Goal: Task Accomplishment & Management: Manage account settings

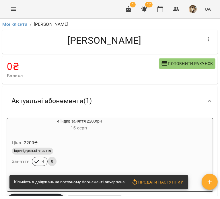
click at [201, 45] on div at bounding box center [208, 39] width 14 height 14
click at [201, 44] on button "button" at bounding box center [208, 39] width 14 height 14
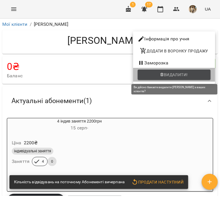
click at [183, 74] on span "Видалити!" at bounding box center [176, 74] width 24 height 7
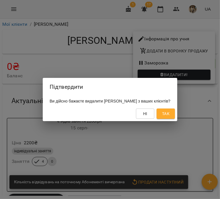
click at [169, 113] on span "Так" at bounding box center [165, 113] width 7 height 7
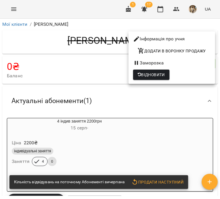
click at [86, 76] on div at bounding box center [110, 99] width 220 height 199
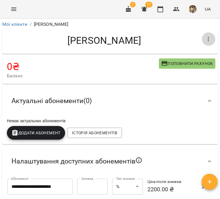
click at [209, 40] on button "button" at bounding box center [208, 39] width 14 height 14
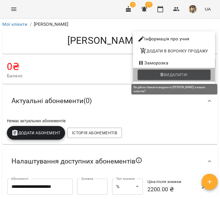
click at [181, 76] on span "Видалити!" at bounding box center [176, 74] width 24 height 7
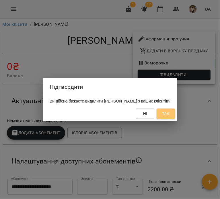
click at [169, 113] on span "Так" at bounding box center [165, 113] width 7 height 7
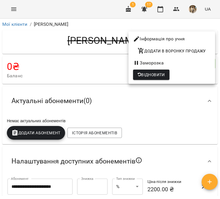
click at [116, 94] on div at bounding box center [110, 99] width 220 height 199
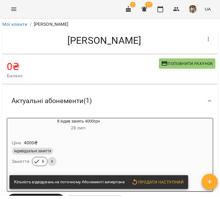
click at [205, 37] on icon "button" at bounding box center [208, 39] width 7 height 7
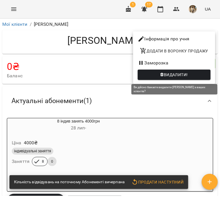
click at [187, 73] on span "Видалити!" at bounding box center [176, 74] width 24 height 7
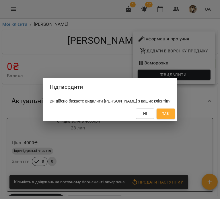
click at [169, 117] on span "Так" at bounding box center [165, 113] width 7 height 7
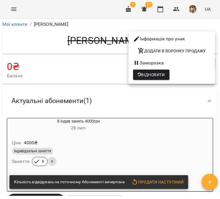
click at [45, 57] on div at bounding box center [110, 99] width 220 height 199
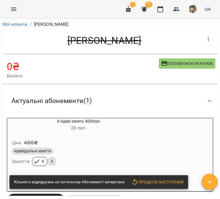
click at [38, 40] on h4 "Попова Єлизавета Юріївна" at bounding box center [104, 41] width 194 height 12
drag, startPoint x: 38, startPoint y: 40, endPoint x: 119, endPoint y: 39, distance: 80.2
click at [119, 39] on h4 "Попова Єлизавета Юріївна" at bounding box center [104, 41] width 194 height 12
copy h4 "Попова Єлизавета"
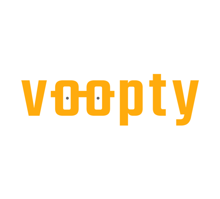
select select "**"
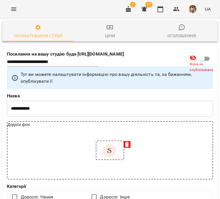
click at [12, 6] on icon "Menu" at bounding box center [13, 9] width 7 height 7
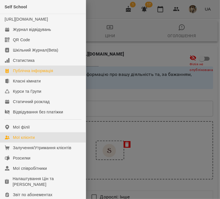
click at [23, 140] on div "Мої клієнти" at bounding box center [24, 138] width 22 height 6
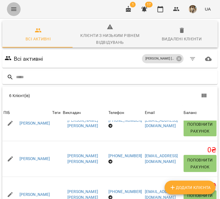
click at [9, 10] on button "Menu" at bounding box center [14, 9] width 14 height 14
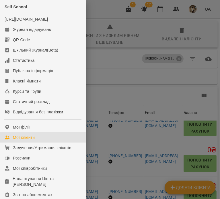
click at [136, 78] on div at bounding box center [110, 99] width 220 height 199
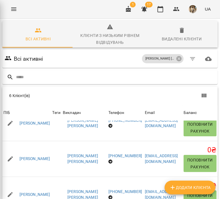
scroll to position [0, 38]
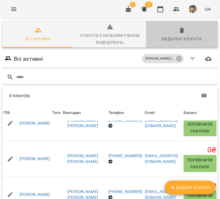
click at [162, 39] on div "Видалені клієнти" at bounding box center [182, 39] width 40 height 7
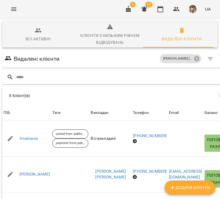
click at [39, 67] on div "Видалені клієнти Дазідова Анастасія Валеріївна" at bounding box center [118, 59] width 233 height 18
click at [40, 73] on input "text" at bounding box center [124, 76] width 217 height 9
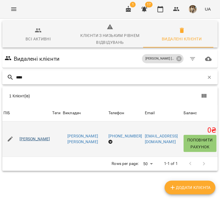
type input "****"
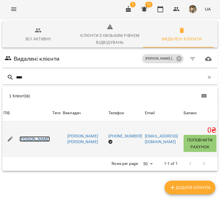
click at [43, 138] on link "Попова Єлизавета Юріївна" at bounding box center [34, 139] width 31 height 6
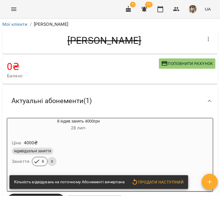
drag, startPoint x: 34, startPoint y: 40, endPoint x: 118, endPoint y: 36, distance: 83.7
click at [118, 36] on h4 "Попова Єлизавета Юріївна" at bounding box center [104, 41] width 194 height 12
copy h4 "Попова Єлизавет"
drag, startPoint x: 122, startPoint y: 37, endPoint x: 33, endPoint y: 43, distance: 89.0
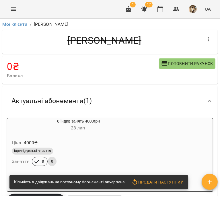
click at [33, 43] on h4 "Попова Єлизавета Юріївна" at bounding box center [104, 41] width 194 height 12
drag, startPoint x: 44, startPoint y: 40, endPoint x: 131, endPoint y: 51, distance: 87.8
click at [131, 51] on div "Попова Єлизавета Юріївна" at bounding box center [109, 42] width 215 height 24
copy h4 "Попова Єлизавета"
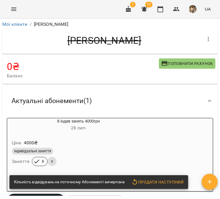
copy h4 "Попова Єлизавета"
click at [196, 36] on h4 "Попова Єлизавета Юріївна" at bounding box center [104, 41] width 194 height 12
click at [205, 38] on icon "button" at bounding box center [208, 39] width 7 height 7
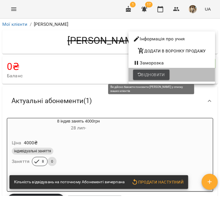
click at [160, 76] on span "Відновити" at bounding box center [150, 74] width 27 height 7
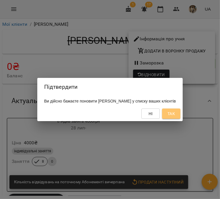
click at [175, 114] on span "Так" at bounding box center [170, 113] width 7 height 7
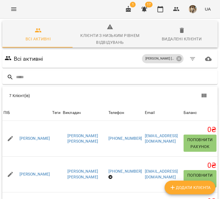
scroll to position [2, 0]
click at [178, 36] on div "Видалені клієнти" at bounding box center [182, 39] width 40 height 7
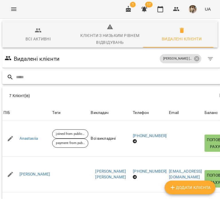
click at [52, 79] on input "text" at bounding box center [124, 76] width 217 height 9
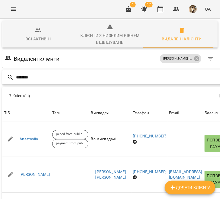
type input "********"
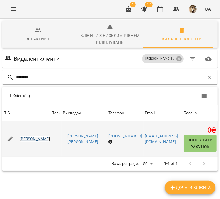
click at [44, 136] on link "Каменська Вероніка Олегівна" at bounding box center [34, 139] width 31 height 6
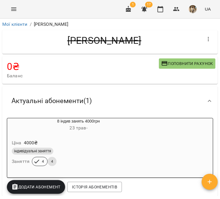
drag, startPoint x: 126, startPoint y: 43, endPoint x: 32, endPoint y: 37, distance: 94.8
click at [32, 37] on h4 "Каменська Вероніка Олегівна" at bounding box center [104, 41] width 194 height 12
copy h4 "Каменська Вероніка"
click at [87, 130] on span "23 трав -" at bounding box center [79, 127] width 18 height 5
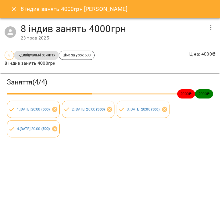
click at [209, 30] on icon "button" at bounding box center [210, 27] width 7 height 7
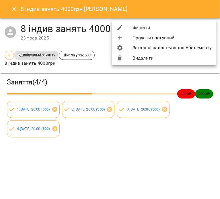
click at [179, 56] on li "Видалити" at bounding box center [164, 58] width 104 height 10
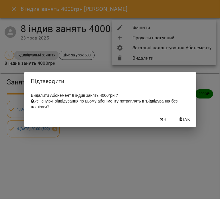
click at [184, 125] on button "Так" at bounding box center [184, 119] width 18 height 10
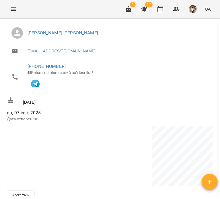
scroll to position [347, 0]
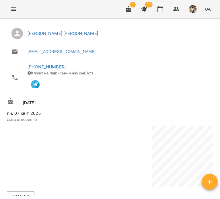
drag, startPoint x: 99, startPoint y: 58, endPoint x: 61, endPoint y: 65, distance: 38.2
click at [61, 65] on div "kamenska.veronika22@gmail.com +380977892268 Клієнт не підписаний на ViberBot! 2…" at bounding box center [110, 85] width 208 height 80
drag, startPoint x: 56, startPoint y: 63, endPoint x: 51, endPoint y: 68, distance: 6.3
copy div "+380977892268"
click at [111, 83] on p "Клієнт не підписаний на ViberBot!" at bounding box center [117, 80] width 181 height 21
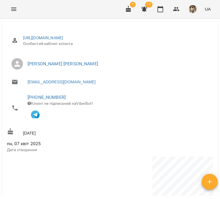
scroll to position [316, 0]
drag, startPoint x: 71, startPoint y: 71, endPoint x: 27, endPoint y: 65, distance: 43.9
click at [27, 65] on li "Дазідова Анастасія Валеріївна" at bounding box center [110, 64] width 206 height 16
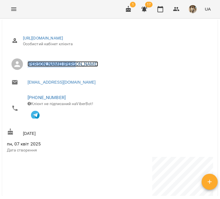
copy link "Дазідова Анастасія"
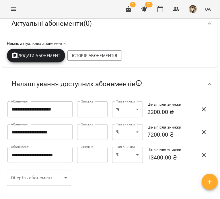
scroll to position [0, 0]
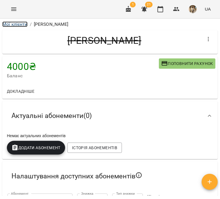
click at [23, 27] on link "Мої клієнти" at bounding box center [14, 23] width 25 height 5
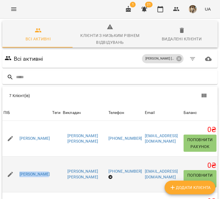
drag, startPoint x: 44, startPoint y: 185, endPoint x: 15, endPoint y: 176, distance: 30.8
click at [15, 176] on td "Павлик Олена Костянтинівна" at bounding box center [26, 175] width 49 height 36
copy link "Павлик Олена"
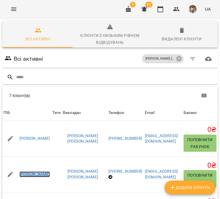
scroll to position [65, 1]
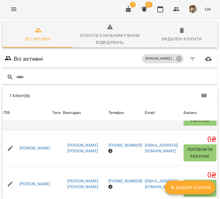
scroll to position [97, 0]
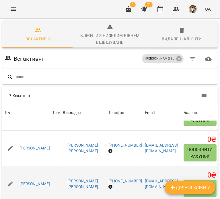
click at [51, 176] on div "Сумцова Анастасія Дмитрівна" at bounding box center [26, 184] width 49 height 16
click at [50, 180] on div "Сумцова Анастасія Дмитрівна" at bounding box center [34, 184] width 33 height 8
click at [45, 181] on link "Сумцова Анастасія Дмитрівна" at bounding box center [34, 184] width 31 height 6
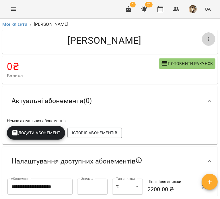
click at [201, 44] on button "button" at bounding box center [208, 39] width 14 height 14
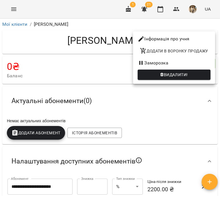
click at [180, 76] on span "Видалити!" at bounding box center [176, 74] width 24 height 7
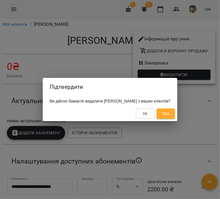
click at [175, 113] on button "Так" at bounding box center [165, 114] width 18 height 10
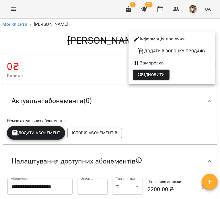
click at [177, 96] on div at bounding box center [110, 99] width 220 height 199
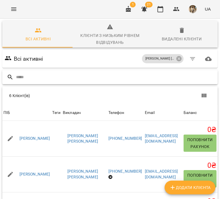
scroll to position [32, 0]
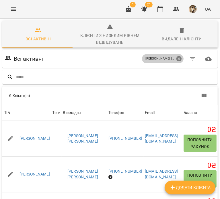
click at [181, 56] on icon at bounding box center [178, 58] width 5 height 5
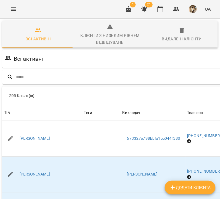
click at [207, 51] on div "Всі активні" at bounding box center [145, 59] width 285 height 16
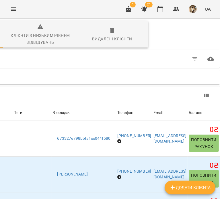
click at [196, 56] on icon "button" at bounding box center [194, 59] width 7 height 7
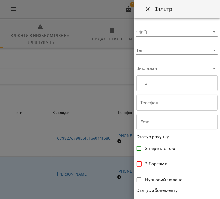
click at [197, 56] on div "**********" at bounding box center [177, 108] width 86 height 181
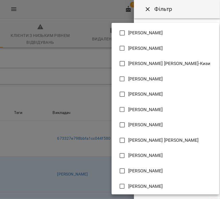
click at [197, 68] on body "For Business 1 21 UA Всі активні Клієнти з низьким рівнем відвідувань Видалені …" at bounding box center [110, 152] width 220 height 304
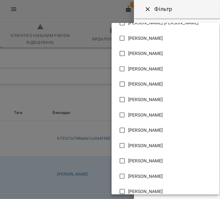
scroll to position [176, 0]
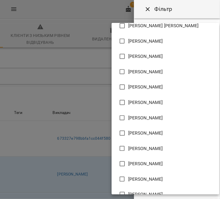
click at [156, 71] on span "Коваль Катерина Вікторівна" at bounding box center [145, 71] width 35 height 7
type input "**********"
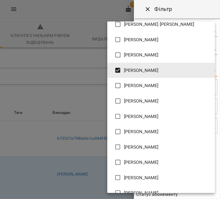
click at [198, 7] on div at bounding box center [110, 99] width 220 height 199
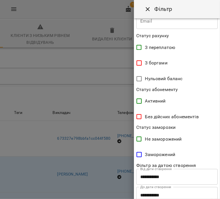
scroll to position [124, 0]
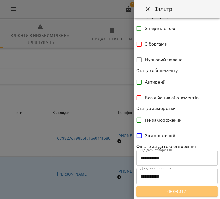
click at [189, 190] on span "Оновити" at bounding box center [177, 191] width 72 height 7
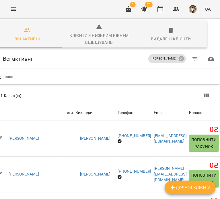
scroll to position [32, 0]
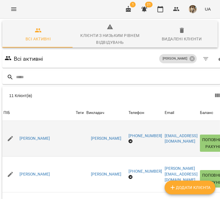
drag, startPoint x: 50, startPoint y: 119, endPoint x: 18, endPoint y: 102, distance: 36.3
click at [18, 121] on td "Іванова Марія Олегівна" at bounding box center [38, 139] width 72 height 36
copy link "Іванова Марія О"
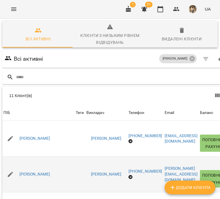
drag, startPoint x: 53, startPoint y: 154, endPoint x: 21, endPoint y: 137, distance: 36.3
click at [21, 157] on td "Гетманова Марія Олександрівна" at bounding box center [38, 175] width 72 height 36
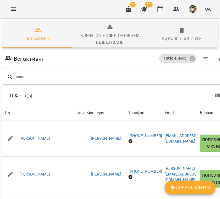
copy link "етманова Марія"
click at [73, 72] on input "text" at bounding box center [122, 76] width 213 height 9
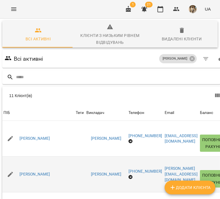
drag, startPoint x: 53, startPoint y: 152, endPoint x: 12, endPoint y: 128, distance: 46.9
click at [12, 157] on td "Гетманова Марія Олександрівна" at bounding box center [38, 175] width 72 height 36
copy link "Гетманова Марія"
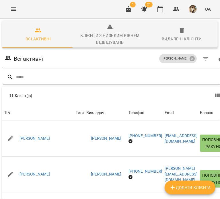
click at [82, 85] on div "11 Клієнт(ів) 11 Клієнт(ів) ПІБ Теги Викладач Телефон Email Баланс ПІБ Іванова …" at bounding box center [116, 174] width 231 height 178
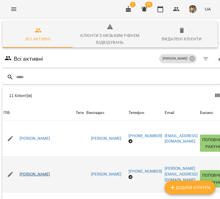
drag, startPoint x: 65, startPoint y: 156, endPoint x: 20, endPoint y: 140, distance: 47.2
click at [20, 157] on td "Гетманова Марія Олександрівна" at bounding box center [38, 175] width 72 height 36
click at [20, 172] on link "Гетманова Марія Олександрівна" at bounding box center [34, 175] width 31 height 6
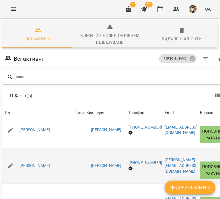
scroll to position [8, 0]
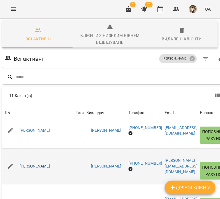
drag, startPoint x: 59, startPoint y: 179, endPoint x: 19, endPoint y: 165, distance: 42.1
click at [19, 165] on td "Гетманова Марія Олександрівна" at bounding box center [38, 167] width 72 height 36
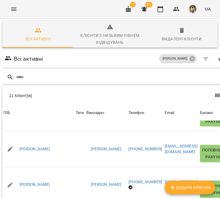
scroll to position [211, 0]
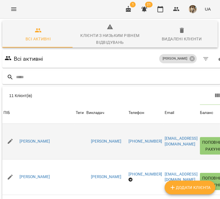
drag, startPoint x: 78, startPoint y: 103, endPoint x: 18, endPoint y: 93, distance: 60.7
click at [18, 123] on td "Наливайко-Писанка Галина" at bounding box center [38, 141] width 72 height 36
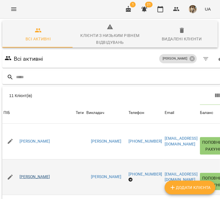
drag, startPoint x: 56, startPoint y: 137, endPoint x: 19, endPoint y: 128, distance: 37.7
click at [19, 159] on td "Плескач Вікторія Миколаївна" at bounding box center [38, 177] width 72 height 36
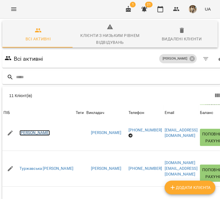
scroll to position [265, 0]
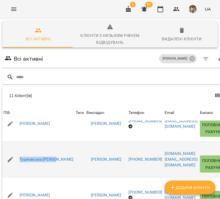
drag, startPoint x: 56, startPoint y: 126, endPoint x: 17, endPoint y: 106, distance: 43.0
click at [17, 142] on td "Туржавська Поліна Володимирівна" at bounding box center [38, 160] width 72 height 36
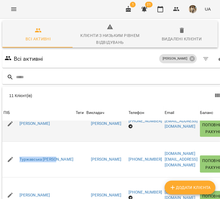
scroll to position [65, 0]
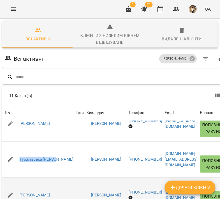
drag, startPoint x: 58, startPoint y: 144, endPoint x: 14, endPoint y: 130, distance: 46.5
click at [14, 177] on td "Шевчук Олександра Сергіївна" at bounding box center [38, 195] width 72 height 36
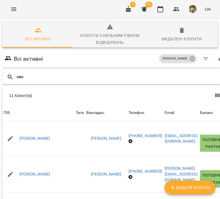
scroll to position [0, 42]
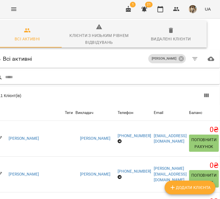
click at [173, 64] on div "Коваль Катерина Вікторівна" at bounding box center [167, 58] width 40 height 11
click at [174, 63] on div "Коваль Катерина Вікторівна" at bounding box center [167, 58] width 38 height 9
click at [178, 59] on icon at bounding box center [180, 58] width 5 height 5
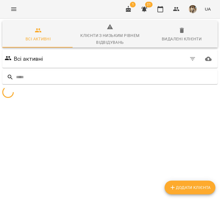
scroll to position [0, 0]
click at [188, 63] on div "Всі активні" at bounding box center [109, 59] width 213 height 16
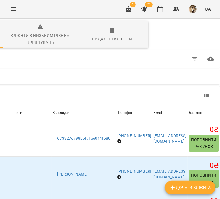
scroll to position [4, 119]
click at [188, 58] on button "button" at bounding box center [195, 59] width 14 height 14
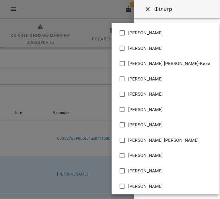
click at [189, 69] on body "For Business 1 21 UA Всі активні Клієнти з низьким рівнем відвідувань Видалені …" at bounding box center [110, 152] width 220 height 304
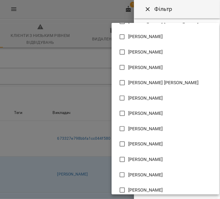
scroll to position [119, 0]
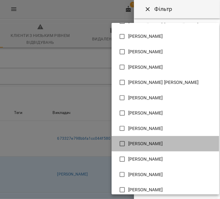
click at [175, 149] on li "Ковтун Анастасія Сергіїівна" at bounding box center [164, 143] width 107 height 15
type input "**********"
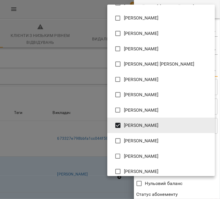
click at [181, 181] on div at bounding box center [110, 99] width 220 height 199
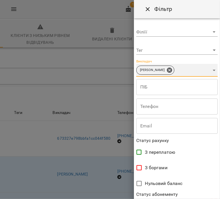
scroll to position [124, 0]
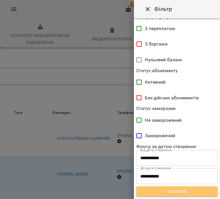
click at [181, 195] on span "Оновити" at bounding box center [177, 191] width 72 height 7
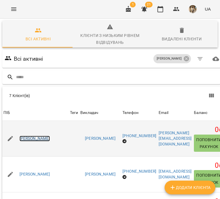
click at [50, 136] on link "Блажко Юлія Максимівна" at bounding box center [34, 139] width 31 height 6
drag, startPoint x: 82, startPoint y: 145, endPoint x: 10, endPoint y: 138, distance: 72.8
click at [10, 138] on tr "ПІБ Блажко Юлія Максимівна Теги Викладач Ковтун Анастасія Сергіїівна Телефон +3…" at bounding box center [113, 139] width 223 height 36
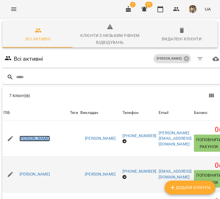
scroll to position [44, 0]
click at [50, 172] on link "Бугаєвська Анастасія Андріївна" at bounding box center [34, 175] width 31 height 6
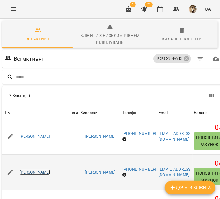
click at [46, 174] on link "Власюк Віталія Володимирівна" at bounding box center [34, 173] width 31 height 6
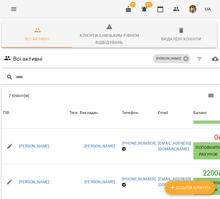
scroll to position [100, 0]
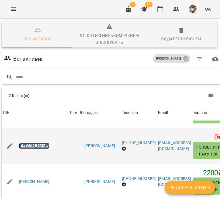
click at [50, 145] on link "Логвіненко Вероніка Олексіївна" at bounding box center [34, 146] width 31 height 6
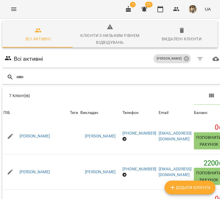
scroll to position [120, 0]
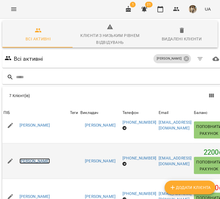
click at [50, 160] on link "Майборода Лілія Віталіївна" at bounding box center [34, 161] width 31 height 6
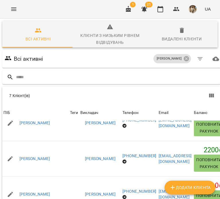
scroll to position [65, 0]
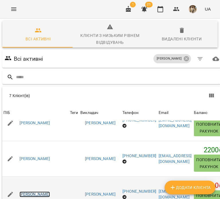
click at [33, 192] on link "Макаренко Дарина Дмитрівна" at bounding box center [34, 195] width 31 height 6
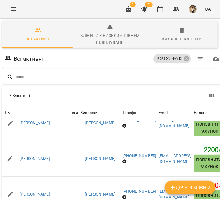
scroll to position [65, 0]
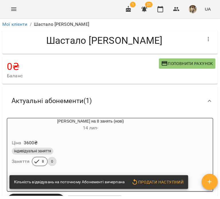
click at [94, 121] on div "Індив на 8 занять (нові) 14 лип -" at bounding box center [90, 125] width 166 height 14
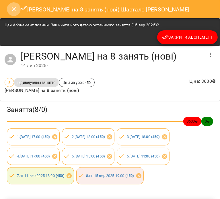
click at [11, 15] on button "Close" at bounding box center [14, 9] width 14 height 14
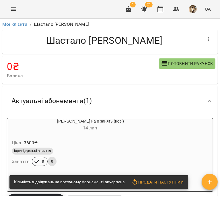
click at [27, 25] on ol "Мої клієнти / Шастало Емілія Сергіївна" at bounding box center [109, 24] width 215 height 7
click at [25, 25] on link "Мої клієнти" at bounding box center [14, 23] width 25 height 5
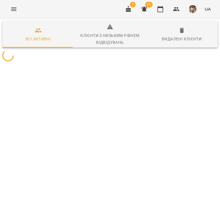
scroll to position [0, 17]
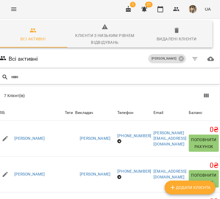
click at [196, 51] on div "Ковтун Анастасія Сергіїівна" at bounding box center [183, 59] width 72 height 16
click at [184, 59] on icon at bounding box center [181, 59] width 6 height 6
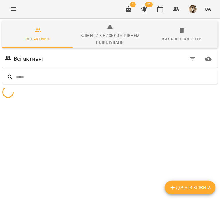
click at [211, 59] on div "Всі активні" at bounding box center [109, 59] width 213 height 16
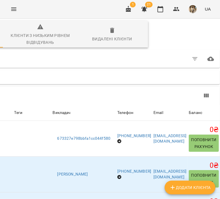
scroll to position [0, 119]
click at [191, 60] on icon "button" at bounding box center [194, 59] width 7 height 7
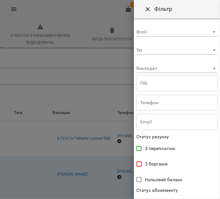
click at [176, 73] on div "**********" at bounding box center [177, 108] width 86 height 181
click at [169, 70] on body "For Business 1 21 UA Всі активні Клієнти з низьким рівнем відвідувань Видалені …" at bounding box center [110, 152] width 220 height 304
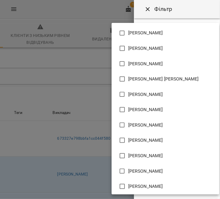
scroll to position [123, 0]
click at [158, 153] on span "Ковтюх Юлія Дмитрівна" at bounding box center [145, 155] width 35 height 7
type input "**********"
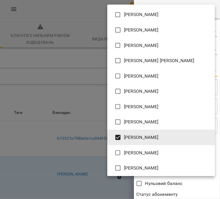
click at [174, 191] on div at bounding box center [110, 99] width 220 height 199
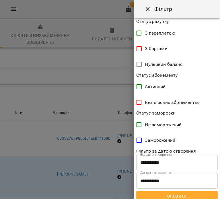
scroll to position [124, 0]
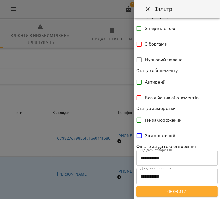
click at [167, 197] on div "**********" at bounding box center [177, 108] width 86 height 181
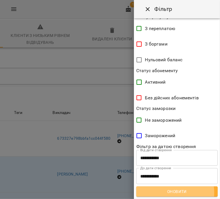
click at [160, 193] on span "Оновити" at bounding box center [177, 191] width 72 height 7
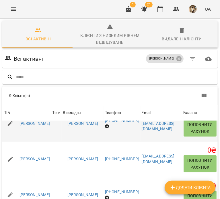
scroll to position [159, 0]
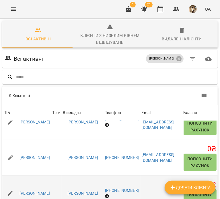
click at [51, 190] on div "Писарцова Катерина Анатоліївна" at bounding box center [34, 194] width 33 height 8
click at [50, 191] on link "Писарцова Катерина Анатоліївна" at bounding box center [34, 194] width 31 height 6
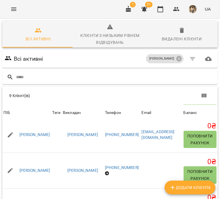
scroll to position [194, 0]
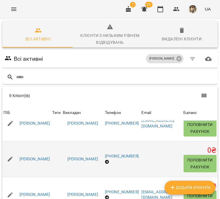
drag, startPoint x: 57, startPoint y: 170, endPoint x: 37, endPoint y: 154, distance: 26.2
click at [37, 154] on td "Писарцова Катерина Анатоліївна" at bounding box center [26, 159] width 49 height 36
click at [51, 169] on td "Писарцова Катерина Анатоліївна" at bounding box center [26, 159] width 49 height 36
drag, startPoint x: 60, startPoint y: 170, endPoint x: 19, endPoint y: 153, distance: 44.6
click at [19, 153] on td "Писарцова Катерина Анатоліївна" at bounding box center [26, 159] width 49 height 36
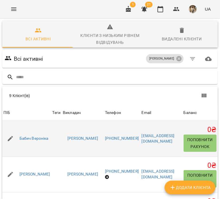
scroll to position [0, 0]
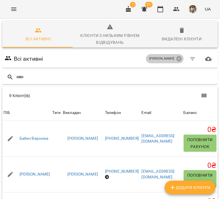
click at [177, 58] on span "Ковтюх Юлія Дмитрівна" at bounding box center [162, 58] width 32 height 5
click at [182, 59] on icon at bounding box center [179, 59] width 6 height 6
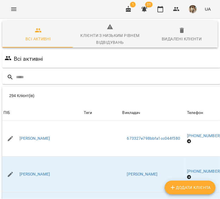
scroll to position [0, 119]
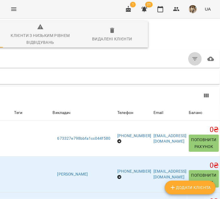
click at [191, 62] on icon "button" at bounding box center [194, 59] width 7 height 7
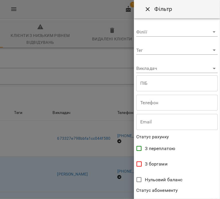
click at [170, 67] on body "For Business 1 21 UA Всі активні Клієнти з низьким рівнем відвідувань Видалені …" at bounding box center [110, 152] width 220 height 304
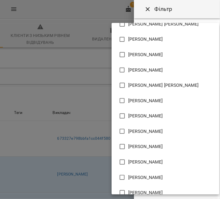
scroll to position [125, 0]
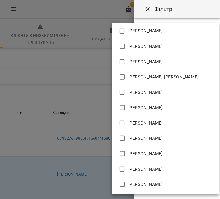
click at [171, 164] on li "Кулик Елеонора Сергіївна" at bounding box center [164, 169] width 107 height 15
type input "**********"
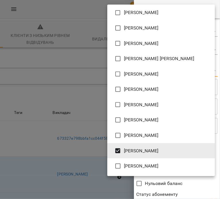
click at [181, 181] on div at bounding box center [110, 99] width 220 height 199
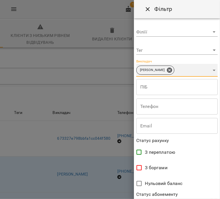
scroll to position [124, 0]
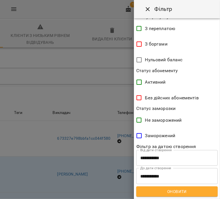
click at [187, 190] on span "Оновити" at bounding box center [177, 191] width 72 height 7
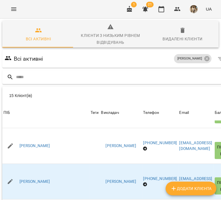
scroll to position [101, 0]
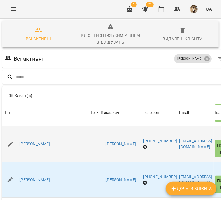
drag, startPoint x: 50, startPoint y: 160, endPoint x: 11, endPoint y: 146, distance: 41.2
click at [11, 146] on td "Горбатюк Альона Олександрівна" at bounding box center [45, 145] width 87 height 36
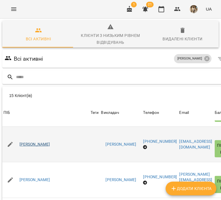
scroll to position [136, 0]
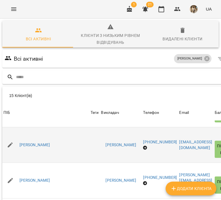
drag, startPoint x: 53, startPoint y: 152, endPoint x: 16, endPoint y: 141, distance: 38.4
click at [16, 141] on div "Давидюк Вікторія Віталіївна" at bounding box center [45, 145] width 87 height 16
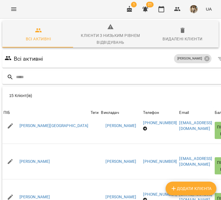
scroll to position [374, 0]
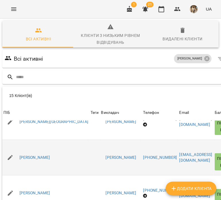
drag, startPoint x: 57, startPoint y: 166, endPoint x: 16, endPoint y: 150, distance: 44.2
click at [16, 150] on td "Ревуцька Лоліта" at bounding box center [45, 158] width 87 height 36
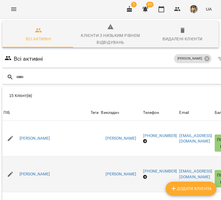
scroll to position [0, 0]
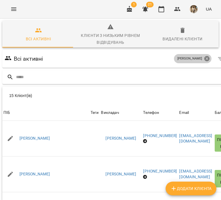
click at [209, 59] on icon at bounding box center [206, 58] width 5 height 5
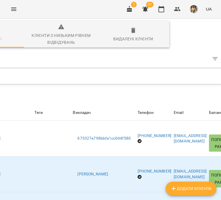
scroll to position [0, 113]
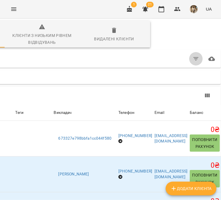
click at [194, 59] on icon "button" at bounding box center [195, 59] width 7 height 7
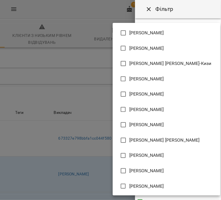
click at [182, 69] on body "For Business 1 21 UA Всі активні Клієнти з низьким рівнем відвідувань Видалені …" at bounding box center [110, 152] width 221 height 304
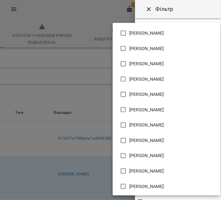
scroll to position [249, 0]
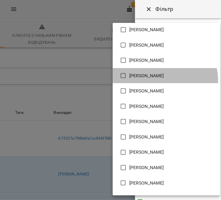
click at [152, 81] on li "Кусачова Каріна Валеріївна" at bounding box center [166, 75] width 107 height 15
type input "**********"
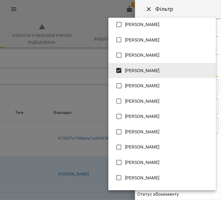
click at [175, 194] on div at bounding box center [110, 100] width 221 height 200
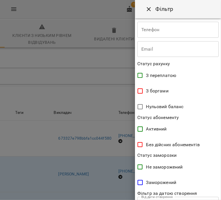
scroll to position [123, 0]
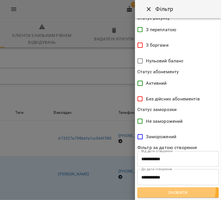
click at [166, 188] on button "Оновити" at bounding box center [177, 193] width 81 height 10
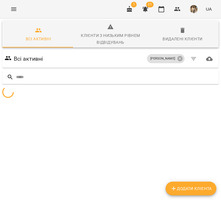
scroll to position [0, 0]
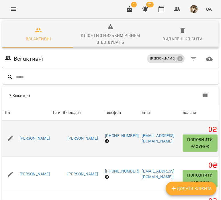
drag, startPoint x: 70, startPoint y: 145, endPoint x: 18, endPoint y: 131, distance: 53.5
click at [18, 131] on div "Omelchenko Vadym" at bounding box center [26, 139] width 49 height 16
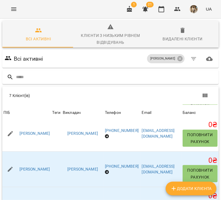
scroll to position [123, 0]
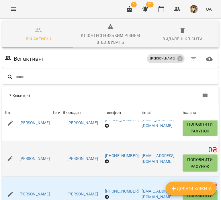
drag, startPoint x: 49, startPoint y: 174, endPoint x: 17, endPoint y: 150, distance: 39.9
click at [17, 150] on td "Рудич Дарина Андріївна" at bounding box center [26, 159] width 49 height 36
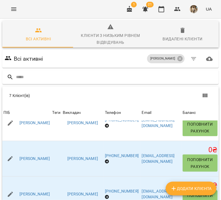
click at [78, 53] on div "Всі активні Кусачова Каріна Валеріївна" at bounding box center [110, 59] width 214 height 16
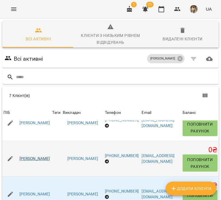
drag, startPoint x: 41, startPoint y: 173, endPoint x: 41, endPoint y: 157, distance: 16.1
click at [41, 157] on td "Рудич Дарина Андріївна" at bounding box center [26, 159] width 49 height 36
drag, startPoint x: 46, startPoint y: 163, endPoint x: 11, endPoint y: 158, distance: 35.6
click at [11, 158] on div "Рудич Дарина Андріївна" at bounding box center [26, 159] width 49 height 16
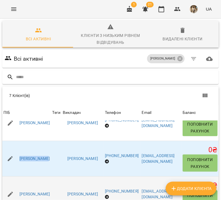
drag, startPoint x: 54, startPoint y: 137, endPoint x: 9, endPoint y: 125, distance: 45.6
click at [9, 186] on div "Свірідова Валерія Олексіївна" at bounding box center [26, 194] width 49 height 16
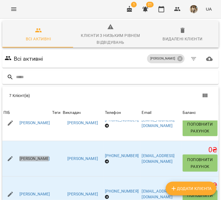
scroll to position [64, 0]
drag, startPoint x: 47, startPoint y: 171, endPoint x: 13, endPoint y: 162, distance: 35.4
drag, startPoint x: 51, startPoint y: 182, endPoint x: 19, endPoint y: 164, distance: 36.8
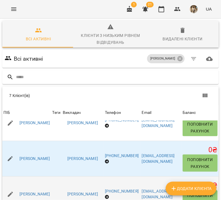
click at [34, 177] on td "Свірідова Валерія Олексіївна" at bounding box center [26, 195] width 49 height 36
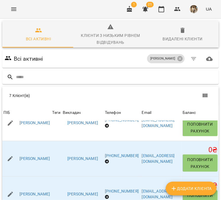
drag, startPoint x: 48, startPoint y: 178, endPoint x: 22, endPoint y: 158, distance: 32.5
drag, startPoint x: 48, startPoint y: 177, endPoint x: 18, endPoint y: 162, distance: 33.2
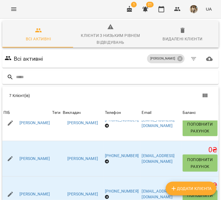
drag, startPoint x: 45, startPoint y: 182, endPoint x: 13, endPoint y: 162, distance: 38.5
click at [86, 91] on div "7 Клієнт(ів)" at bounding box center [61, 96] width 105 height 10
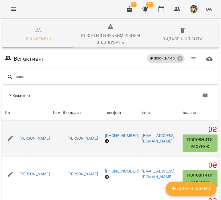
scroll to position [0, 0]
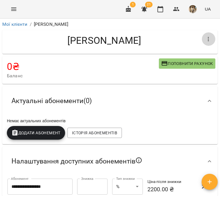
click at [205, 40] on icon "button" at bounding box center [208, 39] width 7 height 7
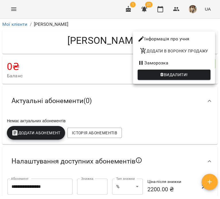
click at [195, 76] on span "Видалити!" at bounding box center [174, 74] width 64 height 7
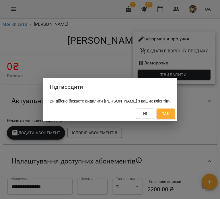
click at [169, 117] on span "Так" at bounding box center [165, 113] width 7 height 7
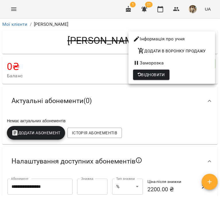
click at [163, 119] on div at bounding box center [110, 99] width 220 height 199
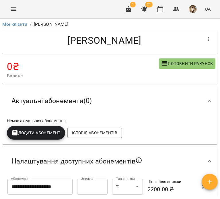
click at [196, 38] on h4 "[PERSON_NAME]" at bounding box center [104, 41] width 194 height 12
click at [205, 39] on icon "button" at bounding box center [208, 39] width 7 height 7
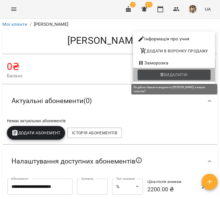
click at [200, 70] on button "Видалити!" at bounding box center [173, 75] width 73 height 10
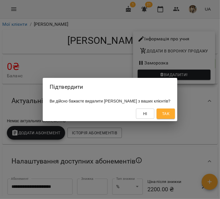
click at [175, 118] on button "Так" at bounding box center [165, 114] width 18 height 10
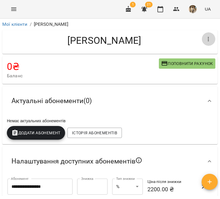
click at [203, 35] on button "button" at bounding box center [208, 39] width 14 height 14
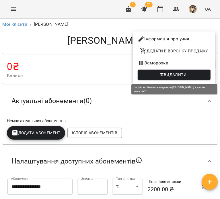
click at [194, 76] on span "Видалити!" at bounding box center [174, 74] width 64 height 7
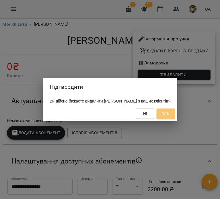
click at [169, 112] on span "Так" at bounding box center [165, 113] width 7 height 7
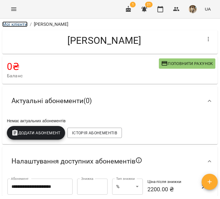
click at [15, 23] on link "Мої клієнти" at bounding box center [14, 23] width 25 height 5
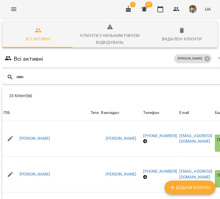
scroll to position [0, 1]
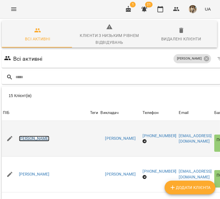
click at [43, 137] on link "[PERSON_NAME]" at bounding box center [34, 139] width 31 height 6
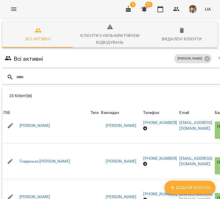
scroll to position [51, 0]
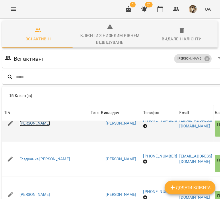
click at [37, 125] on link "[PERSON_NAME]" at bounding box center [34, 124] width 31 height 6
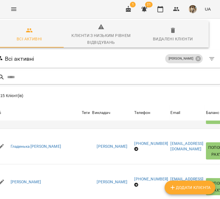
scroll to position [0, 5]
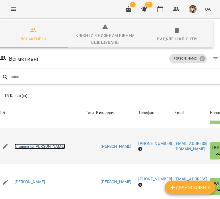
click at [36, 145] on link "Гладенька [PERSON_NAME]" at bounding box center [40, 147] width 50 height 6
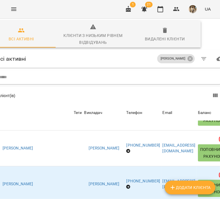
scroll to position [97, 0]
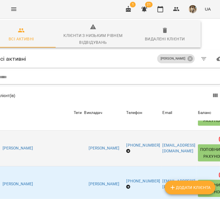
click at [34, 151] on div "Горбатюк Альона Олександрівна" at bounding box center [17, 148] width 33 height 8
click at [33, 147] on link "Горбатюк Альона Олександрівна" at bounding box center [18, 149] width 31 height 6
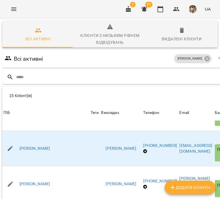
scroll to position [133, 0]
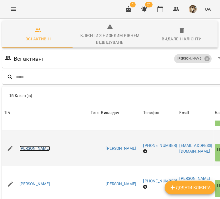
click at [50, 148] on link "Давидюк Вікторія Віталіївна" at bounding box center [34, 149] width 31 height 6
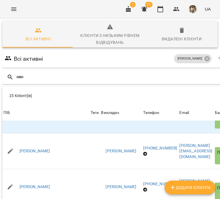
scroll to position [166, 0]
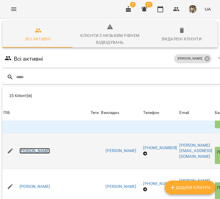
click at [50, 150] on link "Кобевнік Олександра Сергіївна" at bounding box center [34, 151] width 31 height 6
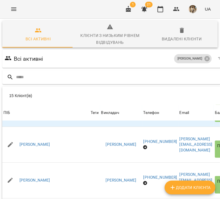
scroll to position [187, 0]
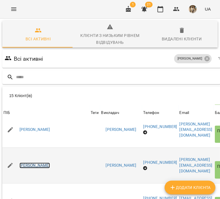
click at [50, 164] on link "Нагорна Олена Анатоліївна" at bounding box center [34, 166] width 31 height 6
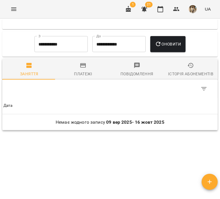
scroll to position [508, 0]
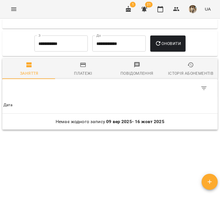
click at [181, 74] on div "Історія абонементів" at bounding box center [190, 73] width 45 height 7
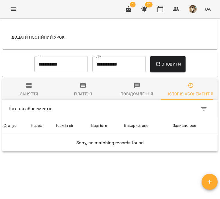
scroll to position [488, 0]
click at [61, 72] on input "**********" at bounding box center [60, 64] width 53 height 16
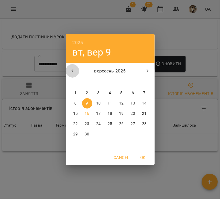
click at [73, 69] on icon "button" at bounding box center [72, 71] width 7 height 7
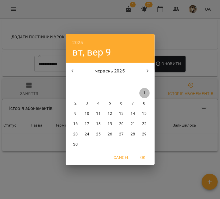
click at [142, 93] on span "1" at bounding box center [144, 93] width 10 height 6
type input "**********"
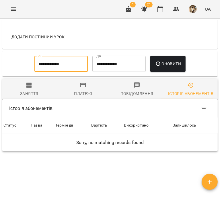
click at [171, 74] on div "Оновити" at bounding box center [168, 64] width 40 height 21
click at [168, 72] on button "Оновити" at bounding box center [167, 64] width 35 height 16
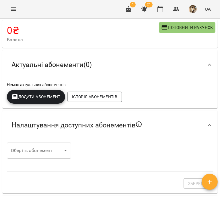
scroll to position [6, 0]
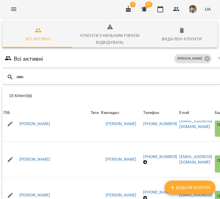
scroll to position [65, 0]
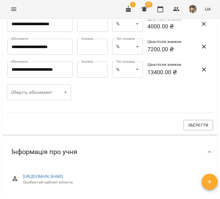
scroll to position [125, 0]
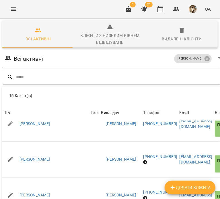
scroll to position [65, 0]
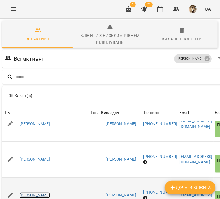
click at [38, 192] on link "Фуфалько Анна" at bounding box center [34, 195] width 31 height 6
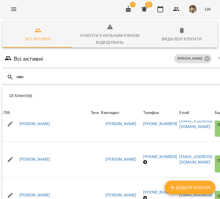
scroll to position [65, 0]
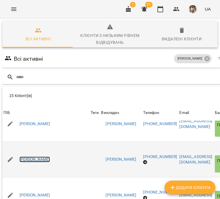
click at [41, 157] on link "Тихоліз Валентина" at bounding box center [34, 160] width 31 height 6
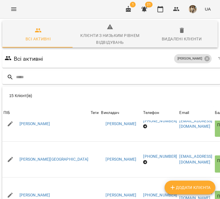
scroll to position [336, 0]
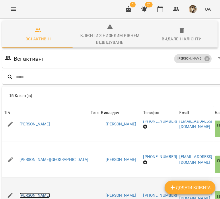
click at [35, 193] on link "Ревуцька Лоліта" at bounding box center [34, 196] width 31 height 6
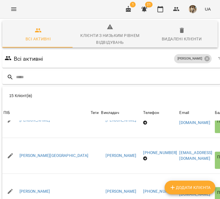
scroll to position [337, 0]
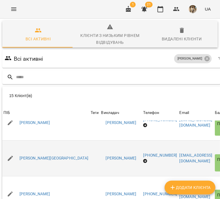
click at [32, 154] on div "Пасічна Наталія" at bounding box center [53, 158] width 71 height 8
click at [30, 156] on link "Пасічна Наталія" at bounding box center [53, 159] width 69 height 6
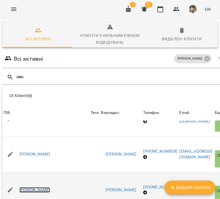
click at [30, 187] on link "Остапишин Яна" at bounding box center [34, 190] width 31 height 6
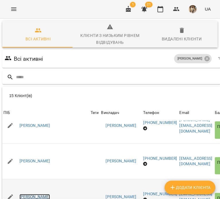
click at [33, 194] on link "Нестер Тетяна" at bounding box center [34, 197] width 31 height 6
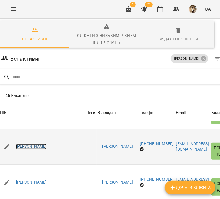
click at [22, 144] on link "Наталія Сидорук" at bounding box center [31, 147] width 31 height 6
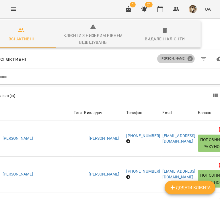
click at [192, 61] on icon at bounding box center [189, 58] width 5 height 5
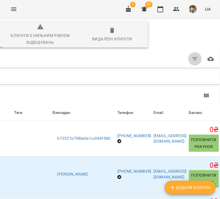
click at [193, 59] on icon "button" at bounding box center [194, 59] width 7 height 7
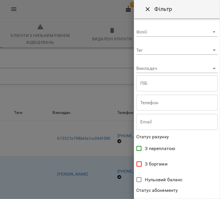
click at [193, 59] on div "**********" at bounding box center [177, 108] width 86 height 181
click at [187, 73] on body "For Business 1 21 UA Всі активні Клієнти з низьким рівнем відвідувань Видалені …" at bounding box center [110, 152] width 220 height 304
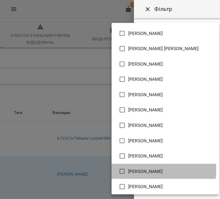
click at [151, 170] on span "[PERSON_NAME]" at bounding box center [145, 171] width 35 height 7
type input "**********"
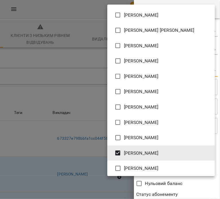
click at [166, 188] on div at bounding box center [110, 99] width 220 height 199
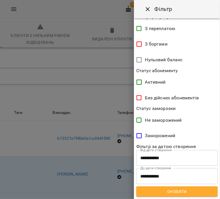
click at [166, 189] on span "Оновити" at bounding box center [177, 191] width 72 height 7
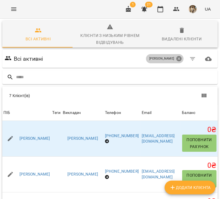
click at [181, 57] on icon at bounding box center [178, 58] width 5 height 5
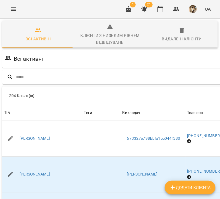
click at [180, 54] on div "Всі активні" at bounding box center [145, 59] width 285 height 16
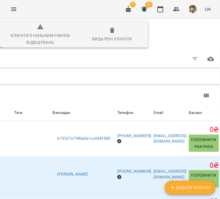
scroll to position [3, 119]
click at [191, 57] on icon "button" at bounding box center [194, 59] width 7 height 7
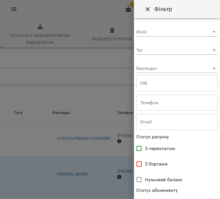
click at [182, 68] on body "For Business 1 21 UA Всі активні Клієнти з низьким рівнем відвідувань Видалені …" at bounding box center [110, 152] width 220 height 304
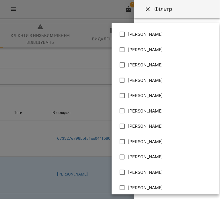
scroll to position [245, 0]
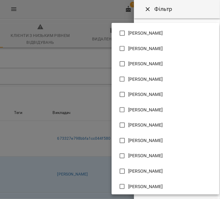
click at [163, 93] on span "Мартович Марта Андріївна" at bounding box center [145, 94] width 35 height 7
type input "**********"
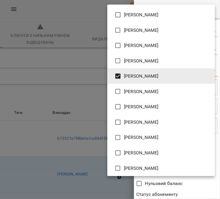
click at [186, 187] on div at bounding box center [110, 99] width 220 height 199
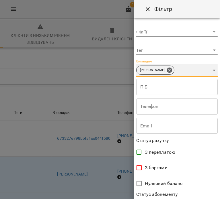
scroll to position [124, 0]
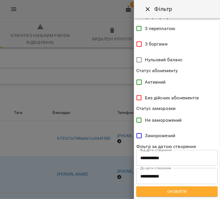
click at [185, 189] on span "Оновити" at bounding box center [177, 191] width 72 height 7
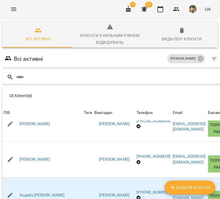
scroll to position [504, 0]
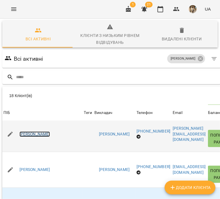
click at [50, 131] on link "Томіна Марія Максимівна" at bounding box center [34, 134] width 31 height 6
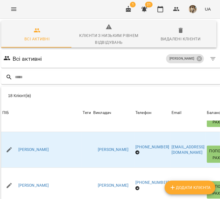
scroll to position [418, 0]
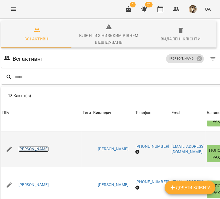
click at [47, 149] on link "Стаднік Зоряна Андріївна" at bounding box center [33, 149] width 31 height 6
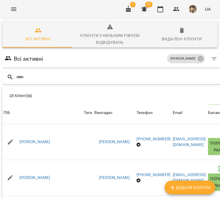
scroll to position [176, 0]
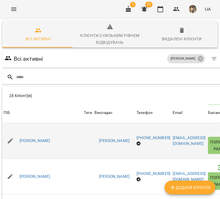
click at [40, 133] on div "Лучків Зоряна Ігорівна" at bounding box center [42, 141] width 80 height 16
click at [36, 138] on link "Лучків Зоряна Ігорівна" at bounding box center [34, 141] width 31 height 6
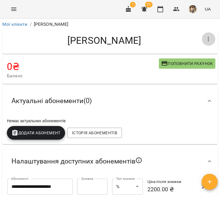
click at [205, 42] on icon "button" at bounding box center [208, 39] width 7 height 7
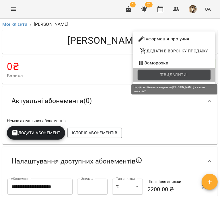
click at [194, 70] on button "Видалити!" at bounding box center [173, 75] width 73 height 10
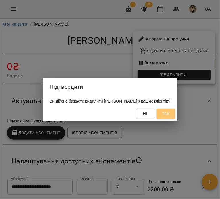
click at [169, 117] on span "Так" at bounding box center [165, 113] width 7 height 7
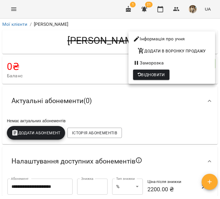
click at [91, 64] on div at bounding box center [110, 99] width 220 height 199
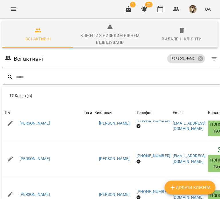
scroll to position [156, 0]
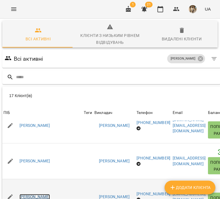
click at [47, 194] on link "Мешко Христина Василівна" at bounding box center [34, 197] width 31 height 6
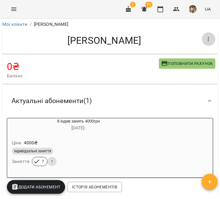
click at [205, 41] on icon "button" at bounding box center [208, 39] width 7 height 7
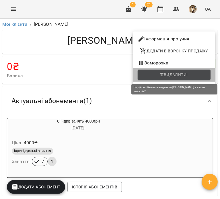
click at [191, 73] on span "Видалити!" at bounding box center [174, 74] width 64 height 7
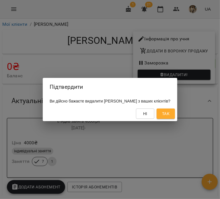
click at [169, 117] on span "Так" at bounding box center [165, 113] width 7 height 7
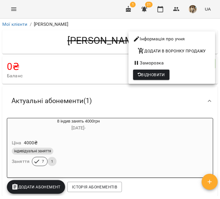
click at [30, 45] on div at bounding box center [110, 99] width 220 height 199
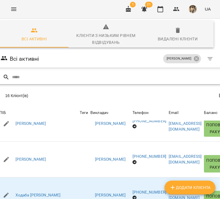
scroll to position [65, 4]
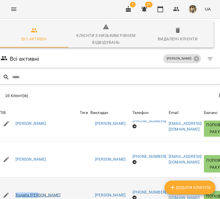
drag, startPoint x: 39, startPoint y: 138, endPoint x: 16, endPoint y: 126, distance: 26.0
click at [16, 177] on td "Ходаба Леся Валеріївна" at bounding box center [38, 195] width 80 height 36
copy link "Ходаба Леся"
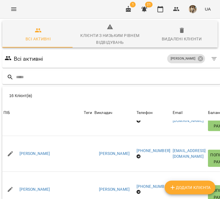
scroll to position [317, 0]
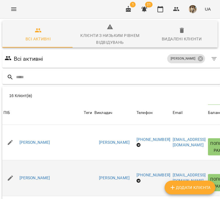
drag, startPoint x: 48, startPoint y: 126, endPoint x: 18, endPoint y: 114, distance: 32.6
click at [18, 160] on td "Стаднік Зоряна Андріївна" at bounding box center [42, 178] width 80 height 36
copy link "Стаднік Зоряна"
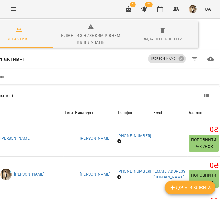
scroll to position [0, 42]
click at [186, 57] on div "Мартович Марта Андріївна" at bounding box center [167, 58] width 40 height 11
click at [181, 59] on icon at bounding box center [181, 59] width 6 height 6
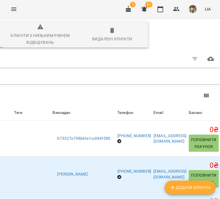
scroll to position [0, 119]
click at [187, 58] on div at bounding box center [195, 59] width 16 height 16
click at [191, 59] on icon "button" at bounding box center [194, 59] width 7 height 7
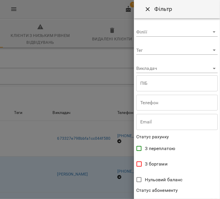
click at [184, 71] on body "For Business 1 21 UA Всі активні Клієнти з низьким рівнем відвідувань Видалені …" at bounding box center [110, 152] width 220 height 304
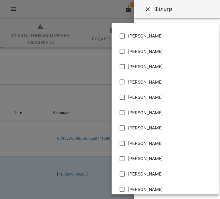
scroll to position [243, 0]
click at [163, 112] on span "Матвієнко Яна Володимирівна" at bounding box center [145, 112] width 35 height 7
type input "**********"
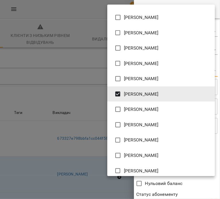
click at [175, 187] on div at bounding box center [110, 99] width 220 height 199
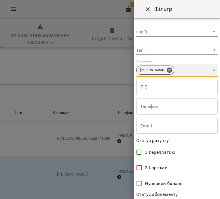
scroll to position [124, 0]
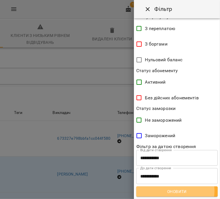
click at [175, 191] on span "Оновити" at bounding box center [177, 191] width 72 height 7
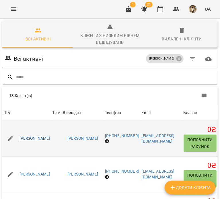
drag, startPoint x: 65, startPoint y: 147, endPoint x: 20, endPoint y: 137, distance: 45.6
click at [20, 137] on td "Єрмолаєва Валерія" at bounding box center [26, 139] width 49 height 36
copy link "Єрмолаєва Валерія"
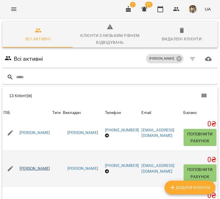
scroll to position [7, 0]
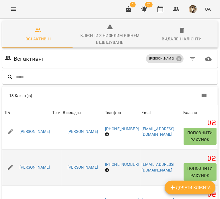
drag, startPoint x: 48, startPoint y: 174, endPoint x: 17, endPoint y: 168, distance: 31.5
click at [17, 168] on div "Арсенич Ірина Іванівна" at bounding box center [26, 168] width 49 height 16
copy link "Арсенич Ірина І"
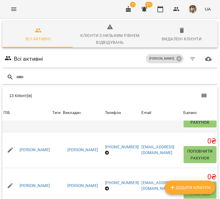
scroll to position [96, 0]
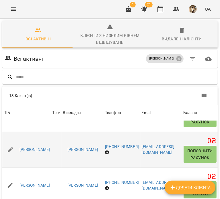
drag, startPoint x: 52, startPoint y: 159, endPoint x: 17, endPoint y: 147, distance: 36.8
click at [17, 147] on td "Безрукава Ірина Олександрівна" at bounding box center [26, 150] width 49 height 36
copy link "Безрукава Ірина"
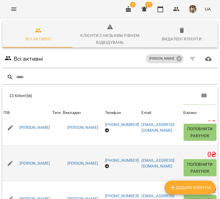
scroll to position [118, 0]
drag, startPoint x: 70, startPoint y: 168, endPoint x: 16, endPoint y: 166, distance: 54.2
click at [16, 166] on div "Витвицька Ольга" at bounding box center [26, 164] width 49 height 16
copy link "Витвицька Ольга"
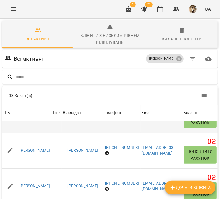
scroll to position [203, 0]
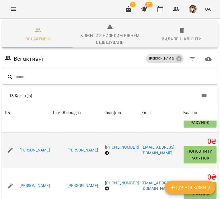
drag, startPoint x: 55, startPoint y: 162, endPoint x: 17, endPoint y: 144, distance: 41.7
click at [17, 144] on td "Меличин Анастасія Михайлівна" at bounding box center [26, 150] width 49 height 36
click at [50, 159] on td "Меличин Анастасія Михайлівна" at bounding box center [26, 150] width 49 height 36
drag, startPoint x: 57, startPoint y: 159, endPoint x: 19, endPoint y: 140, distance: 42.0
click at [19, 140] on td "Меличин Анастасія Михайлівна" at bounding box center [26, 150] width 49 height 36
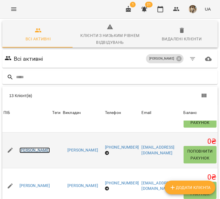
copy link "Меличин Анастасія"
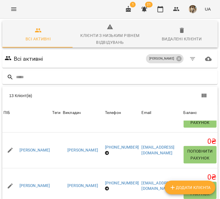
click at [81, 86] on div "13 Клієнт(ів) 13 Клієнт(ів) ПІБ Теги Викладач Телефон Email Баланс ПІБ Єрмолаєв…" at bounding box center [109, 174] width 217 height 178
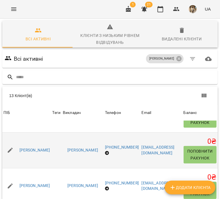
drag, startPoint x: 57, startPoint y: 160, endPoint x: 15, endPoint y: 143, distance: 45.6
click at [15, 143] on td "Меличин Анастасія Михайлівна" at bounding box center [26, 150] width 49 height 36
copy link "Меличин Анастасія"
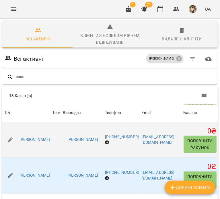
scroll to position [249, 0]
drag, startPoint x: 52, startPoint y: 151, endPoint x: 9, endPoint y: 139, distance: 43.9
click at [9, 139] on td "Петрашко Аріанна Андріївна" at bounding box center [26, 140] width 49 height 36
click at [51, 149] on td "Петрашко Аріанна Андріївна" at bounding box center [26, 140] width 49 height 36
drag, startPoint x: 59, startPoint y: 150, endPoint x: 15, endPoint y: 135, distance: 45.9
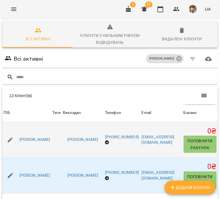
click at [15, 135] on td "Петрашко Аріанна Андріївна" at bounding box center [26, 140] width 49 height 36
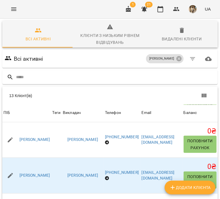
click at [125, 59] on div "Всі активні Матвієнко Яна Володимирівна" at bounding box center [109, 59] width 213 height 16
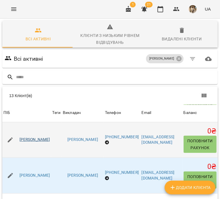
drag, startPoint x: 56, startPoint y: 145, endPoint x: 20, endPoint y: 136, distance: 37.4
click at [20, 136] on div "Петрашко Аріанна Андріївна" at bounding box center [26, 140] width 49 height 16
copy link "Петрашко Аріанна"
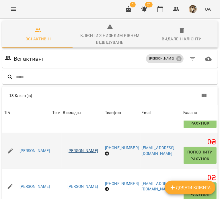
scroll to position [253, 0]
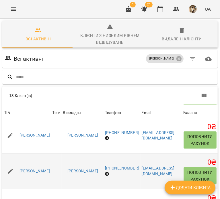
click at [48, 178] on div "Петрашко Василь Васильович" at bounding box center [26, 171] width 49 height 16
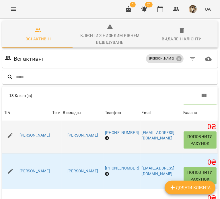
drag, startPoint x: 54, startPoint y: 177, endPoint x: 9, endPoint y: 151, distance: 52.0
click at [9, 151] on tbody "ПІБ Єрмолаєва Валерія Теги Викладач Матвієнко Яна Володимирівна Телефон +380631…" at bounding box center [109, 100] width 215 height 464
click at [51, 152] on td "Петрашко Аріанна Андріївна" at bounding box center [26, 136] width 49 height 36
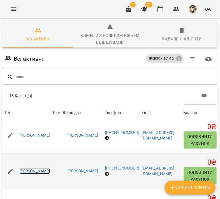
click at [50, 173] on link "Петрашко Василь Васильович" at bounding box center [34, 171] width 31 height 6
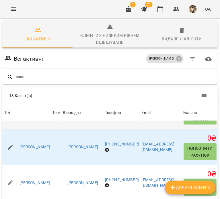
scroll to position [277, 0]
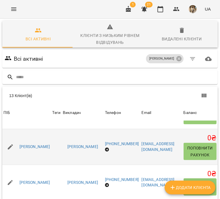
drag, startPoint x: 54, startPoint y: 156, endPoint x: 19, endPoint y: 141, distance: 38.4
click at [19, 141] on td "Петрашко Василь Васильович" at bounding box center [26, 147] width 49 height 36
click at [25, 143] on div "Петрашко Василь Васильович" at bounding box center [34, 147] width 33 height 8
drag, startPoint x: 57, startPoint y: 154, endPoint x: 15, endPoint y: 146, distance: 43.3
click at [15, 146] on td "Петрашко Василь Васильович" at bounding box center [26, 147] width 49 height 36
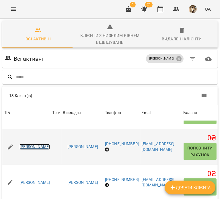
copy link "Петрашко Василь В"
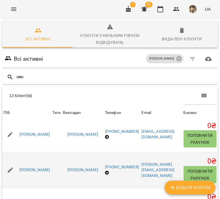
scroll to position [336, 0]
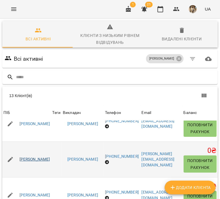
drag, startPoint x: 60, startPoint y: 166, endPoint x: 20, endPoint y: 158, distance: 40.7
click at [20, 158] on div "Сичевська Елеонора Олегівна" at bounding box center [26, 160] width 49 height 16
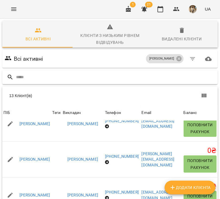
scroll to position [65, 0]
drag, startPoint x: 45, startPoint y: 174, endPoint x: 21, endPoint y: 158, distance: 28.4
drag, startPoint x: 52, startPoint y: 175, endPoint x: 19, endPoint y: 164, distance: 34.7
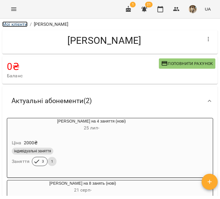
click at [24, 23] on link "Мої клієнти" at bounding box center [14, 23] width 25 height 5
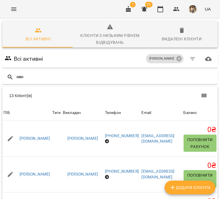
scroll to position [0, 17]
click at [182, 58] on icon at bounding box center [179, 59] width 6 height 6
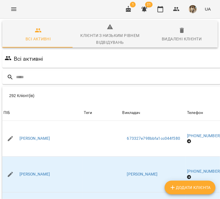
click at [183, 59] on div "Всі активні" at bounding box center [145, 59] width 285 height 16
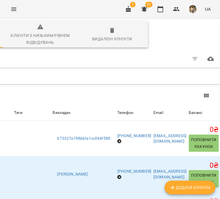
scroll to position [0, 119]
click at [191, 60] on icon "button" at bounding box center [194, 59] width 7 height 7
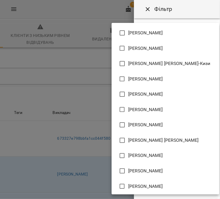
click at [174, 66] on body "For Business 1 21 UA Всі активні Клієнти з низьким рівнем відвідувань Видалені …" at bounding box center [110, 152] width 220 height 304
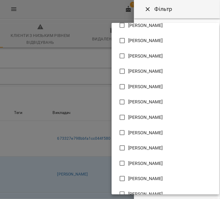
scroll to position [339, 0]
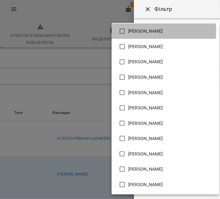
click at [158, 30] on span "[PERSON_NAME]" at bounding box center [145, 31] width 35 height 7
type input "**********"
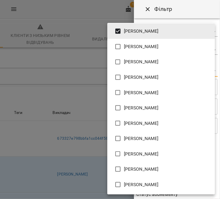
click at [197, 10] on div at bounding box center [110, 99] width 220 height 199
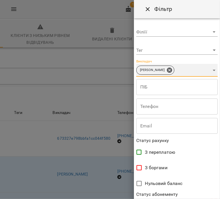
scroll to position [124, 0]
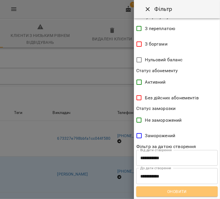
click at [180, 193] on span "Оновити" at bounding box center [177, 191] width 72 height 7
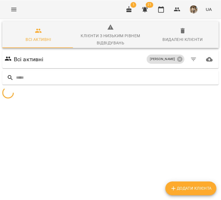
scroll to position [0, 0]
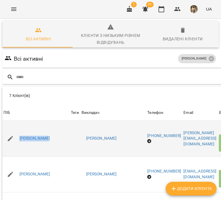
drag, startPoint x: 43, startPoint y: 148, endPoint x: 17, endPoint y: 136, distance: 28.3
click at [17, 136] on td "[PERSON_NAME]" at bounding box center [35, 139] width 67 height 36
copy link "[PERSON_NAME]"
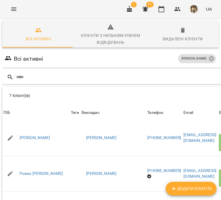
scroll to position [123, 0]
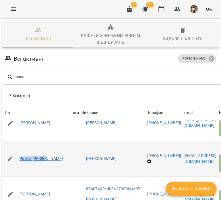
drag, startPoint x: 52, startPoint y: 168, endPoint x: 19, endPoint y: 159, distance: 33.4
click at [19, 159] on td "Ромез [PERSON_NAME]" at bounding box center [35, 159] width 67 height 36
copy link "Ромез [PERSON_NAME]"
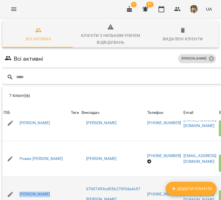
drag, startPoint x: 46, startPoint y: 142, endPoint x: 19, endPoint y: 128, distance: 31.1
click at [19, 177] on td "[PERSON_NAME]" at bounding box center [35, 195] width 67 height 36
copy link "[PERSON_NAME]"
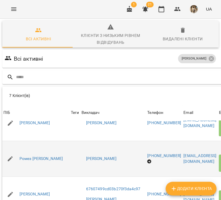
click at [36, 151] on div "Ромез [PERSON_NAME]" at bounding box center [35, 159] width 67 height 16
click at [36, 156] on link "Ромез [PERSON_NAME]" at bounding box center [41, 159] width 44 height 6
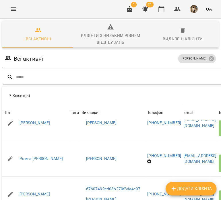
scroll to position [64, 0]
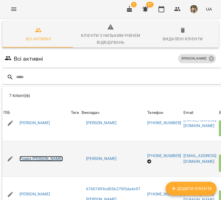
click at [38, 156] on link "Ромез [PERSON_NAME]" at bounding box center [41, 159] width 44 height 6
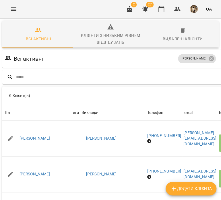
scroll to position [8, 0]
click at [99, 72] on input "text" at bounding box center [131, 76] width 231 height 9
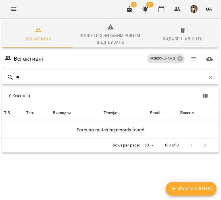
type input "*"
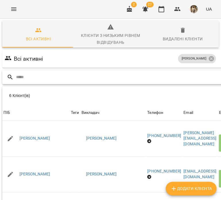
scroll to position [8, 57]
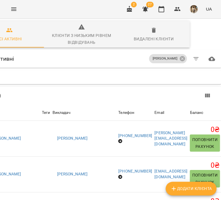
click at [182, 53] on div "[PERSON_NAME]" at bounding box center [168, 58] width 40 height 11
click at [179, 56] on icon at bounding box center [181, 58] width 5 height 5
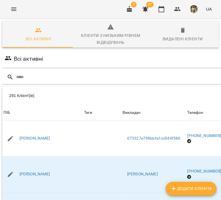
click at [184, 52] on div "Всі активні" at bounding box center [145, 59] width 285 height 16
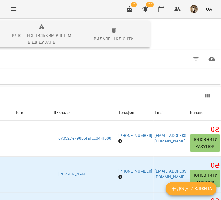
scroll to position [8, 96]
click at [199, 56] on icon "button" at bounding box center [195, 59] width 7 height 7
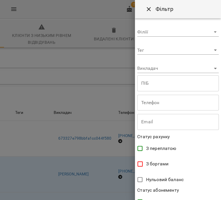
click at [175, 73] on div "**********" at bounding box center [178, 109] width 86 height 182
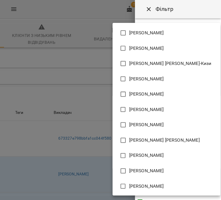
click at [172, 72] on body "For Business 2 27 UA Всі активні Клієнти з низьким рівнем відвідувань Видалені …" at bounding box center [110, 152] width 221 height 304
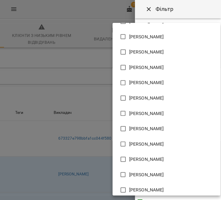
scroll to position [338, 0]
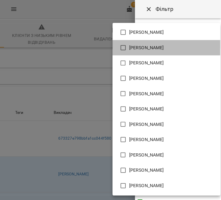
click at [164, 50] on span "[PERSON_NAME]" at bounding box center [146, 47] width 35 height 7
type input "**********"
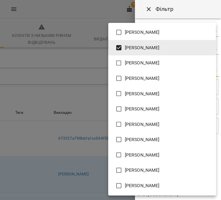
click at [186, 13] on div at bounding box center [110, 100] width 221 height 200
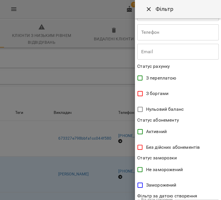
scroll to position [123, 0]
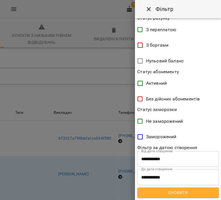
click at [166, 190] on span "Оновити" at bounding box center [177, 192] width 72 height 7
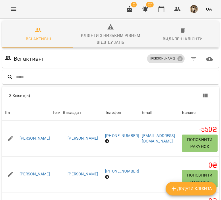
scroll to position [19, 25]
click at [180, 56] on icon at bounding box center [179, 59] width 6 height 6
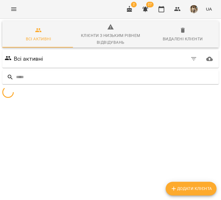
scroll to position [19, 0]
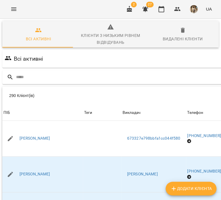
click at [186, 51] on div "Всі активні" at bounding box center [145, 59] width 285 height 16
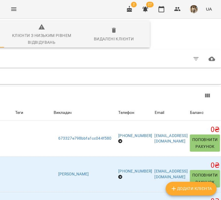
scroll to position [10, 119]
click at [190, 52] on button "button" at bounding box center [196, 59] width 14 height 14
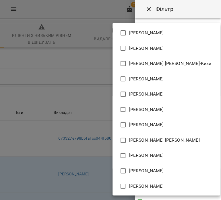
click at [184, 68] on body "For Business 2 27 UA Всі активні Клієнти з низьким рівнем відвідувань Видалені …" at bounding box center [110, 152] width 221 height 304
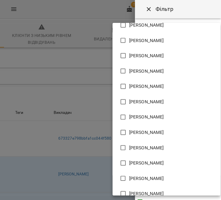
scroll to position [288, 0]
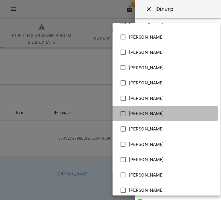
click at [164, 112] on span "[PERSON_NAME]" at bounding box center [146, 113] width 35 height 7
type input "**********"
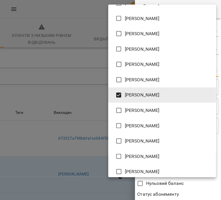
click at [176, 183] on div at bounding box center [110, 100] width 221 height 200
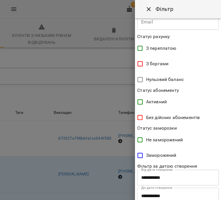
scroll to position [123, 0]
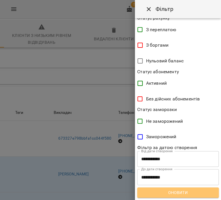
click at [178, 190] on span "Оновити" at bounding box center [177, 192] width 72 height 7
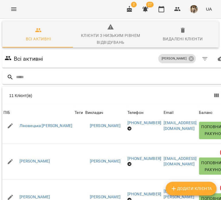
scroll to position [227, 0]
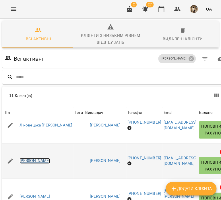
click at [34, 158] on link "[PERSON_NAME]" at bounding box center [34, 161] width 31 height 6
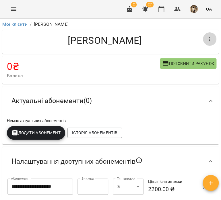
click at [207, 41] on icon "button" at bounding box center [209, 39] width 7 height 7
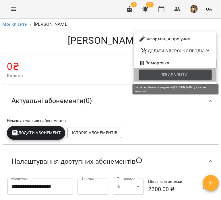
click at [188, 76] on span "Видалити!" at bounding box center [176, 74] width 24 height 7
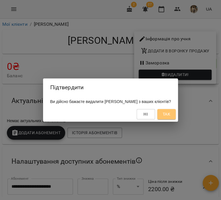
click at [170, 118] on span "Так" at bounding box center [165, 114] width 7 height 7
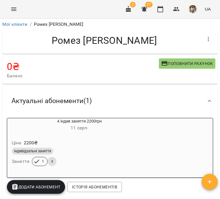
click at [185, 120] on div "4 індив заняття 2200грн [DATE] - Ціна 2200 ₴ індивідуальні заняття Заняття 1 3" at bounding box center [110, 148] width 206 height 60
click at [184, 127] on div "4 індив заняття 2200грн [DATE] - Ціна 2200 ₴ індивідуальні заняття Заняття 1 3" at bounding box center [110, 148] width 206 height 60
click at [138, 127] on h6 "[DATE] -" at bounding box center [79, 128] width 144 height 8
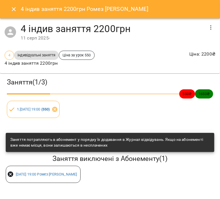
click at [212, 26] on icon "button" at bounding box center [210, 27] width 7 height 7
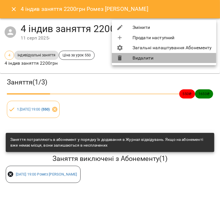
click at [189, 57] on li "Видалити" at bounding box center [164, 58] width 104 height 10
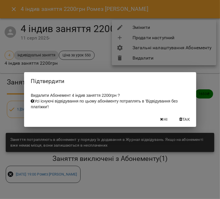
click at [186, 118] on span "Так" at bounding box center [185, 119] width 7 height 7
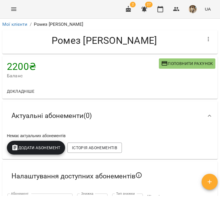
click at [201, 42] on button "button" at bounding box center [208, 39] width 14 height 14
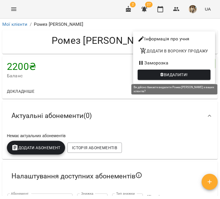
click at [196, 78] on span "Видалити!" at bounding box center [174, 74] width 64 height 7
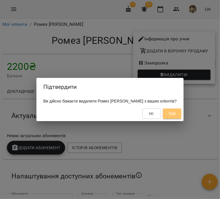
click at [174, 115] on span "Так" at bounding box center [171, 113] width 7 height 7
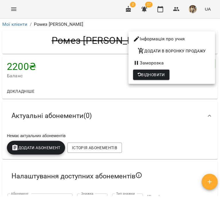
click at [78, 30] on div at bounding box center [110, 99] width 220 height 199
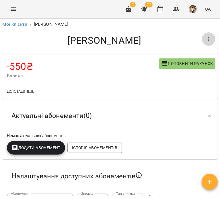
click at [205, 38] on icon "button" at bounding box center [208, 39] width 7 height 7
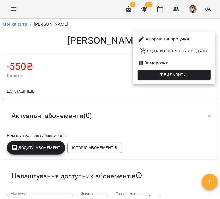
click at [188, 72] on span "Видалити!" at bounding box center [176, 74] width 24 height 7
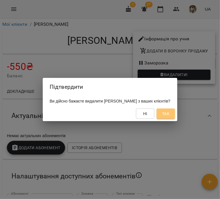
click at [175, 114] on button "Так" at bounding box center [165, 114] width 18 height 10
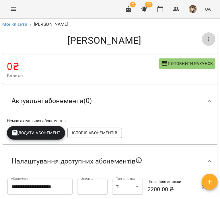
click at [205, 41] on icon "button" at bounding box center [208, 39] width 7 height 7
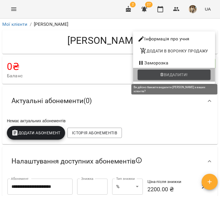
click at [194, 70] on button "Видалити!" at bounding box center [173, 75] width 73 height 10
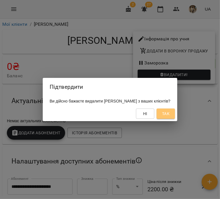
click at [169, 115] on span "Так" at bounding box center [165, 113] width 7 height 7
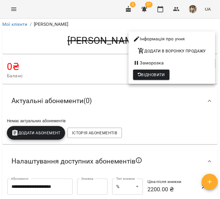
click at [190, 95] on div at bounding box center [110, 99] width 220 height 199
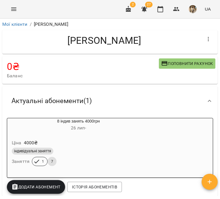
scroll to position [71, 0]
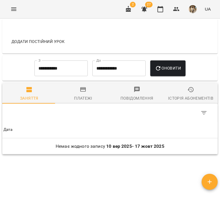
scroll to position [573, 0]
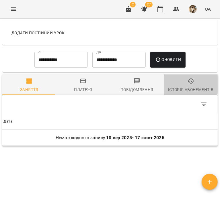
click at [187, 84] on icon "button" at bounding box center [190, 81] width 7 height 7
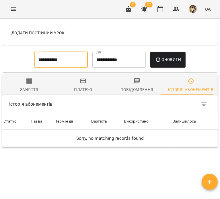
click at [61, 68] on input "**********" at bounding box center [60, 60] width 53 height 16
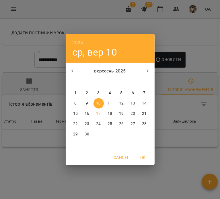
click at [75, 70] on icon "button" at bounding box center [72, 71] width 7 height 7
click at [122, 90] on button "1" at bounding box center [121, 93] width 10 height 10
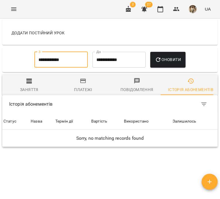
click at [172, 68] on button "Оновити" at bounding box center [167, 60] width 35 height 16
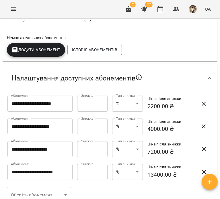
scroll to position [0, 0]
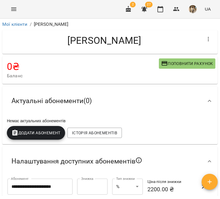
click at [206, 39] on icon "button" at bounding box center [208, 39] width 7 height 7
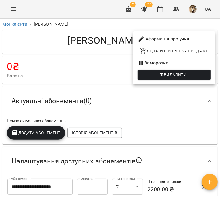
click at [199, 69] on li "Видалити!" at bounding box center [174, 75] width 82 height 14
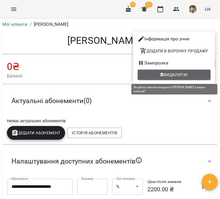
click at [188, 79] on button "Видалити!" at bounding box center [173, 75] width 73 height 10
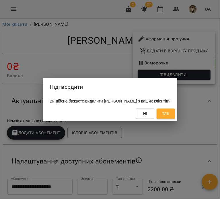
click at [169, 111] on span "Так" at bounding box center [165, 113] width 7 height 7
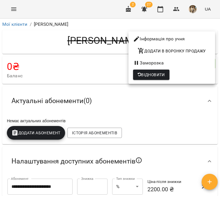
click at [155, 135] on div at bounding box center [110, 99] width 220 height 199
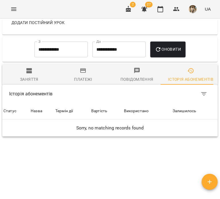
scroll to position [599, 0]
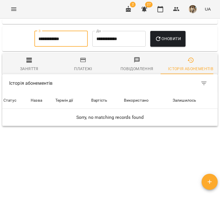
click at [53, 38] on input "**********" at bounding box center [60, 39] width 53 height 16
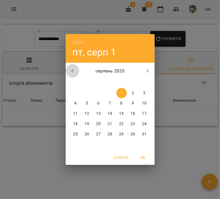
click at [72, 75] on button "button" at bounding box center [73, 71] width 14 height 14
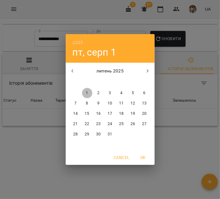
click at [90, 91] on span "1" at bounding box center [87, 93] width 10 height 6
type input "**********"
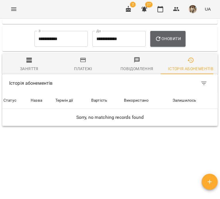
click at [162, 43] on button "Оновити" at bounding box center [167, 39] width 35 height 16
